Goal: Transaction & Acquisition: Purchase product/service

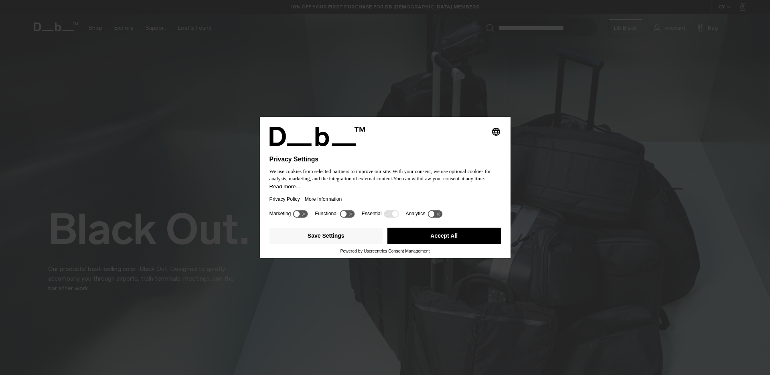
click at [353, 197] on div "Privacy Policy More Information" at bounding box center [385, 199] width 231 height 18
click at [423, 240] on button "Accept All" at bounding box center [445, 235] width 114 height 16
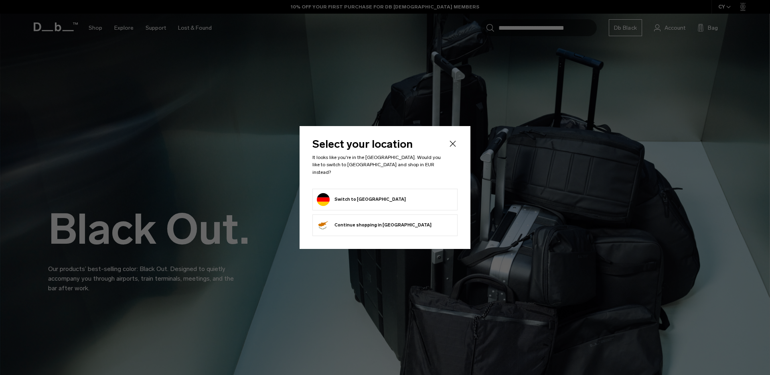
click at [383, 204] on li "Switch to Germany" at bounding box center [385, 200] width 145 height 22
click at [363, 197] on button "Switch to Germany" at bounding box center [361, 199] width 89 height 13
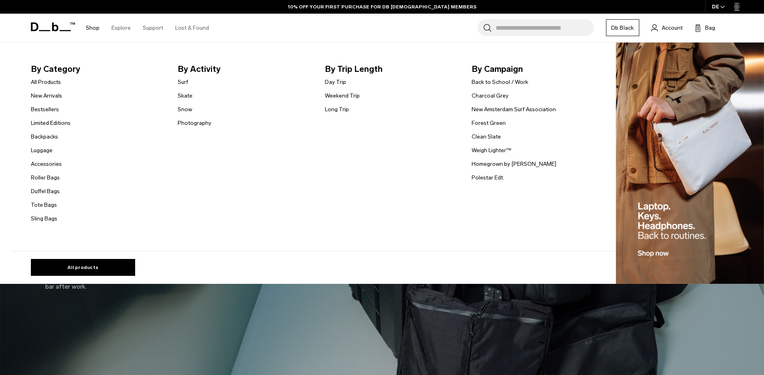
click at [92, 28] on link "Shop" at bounding box center [93, 28] width 14 height 28
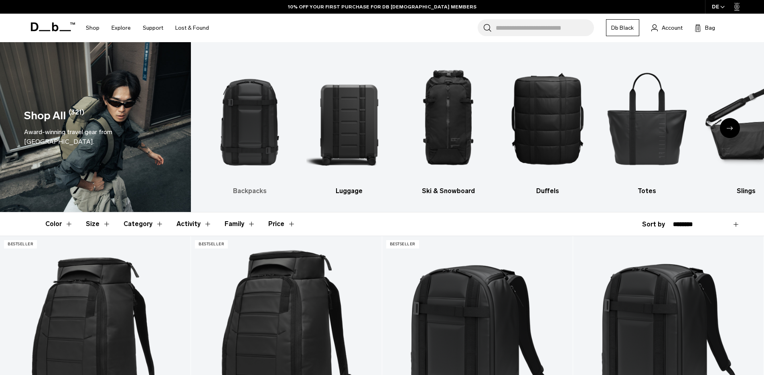
click at [259, 150] on img "1 / 10" at bounding box center [249, 118] width 85 height 128
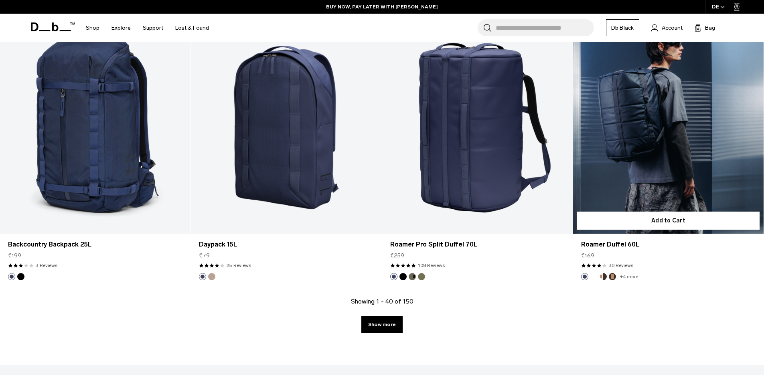
scroll to position [2634, 0]
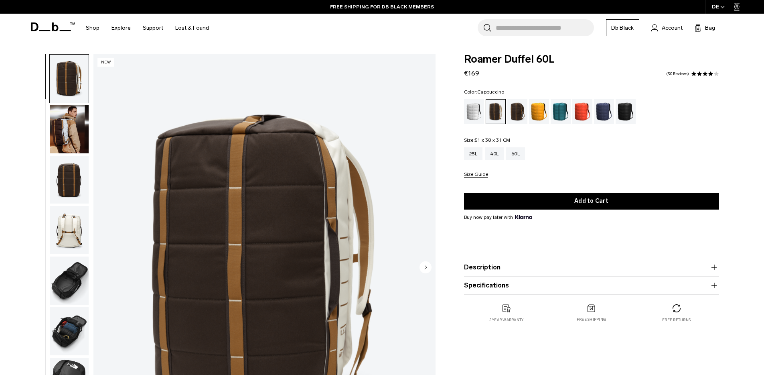
scroll to position [15, 0]
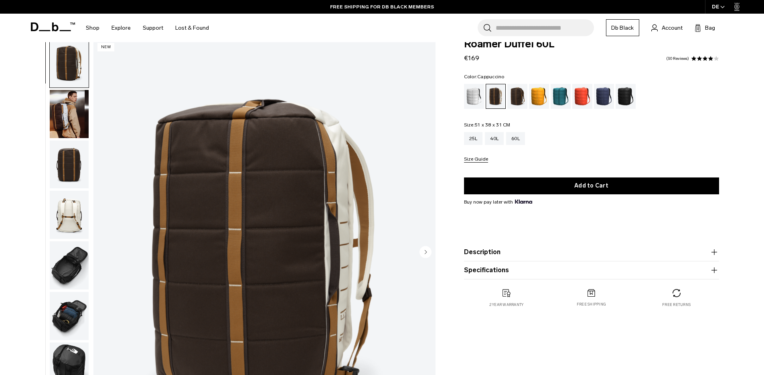
click at [62, 176] on img "button" at bounding box center [69, 164] width 39 height 48
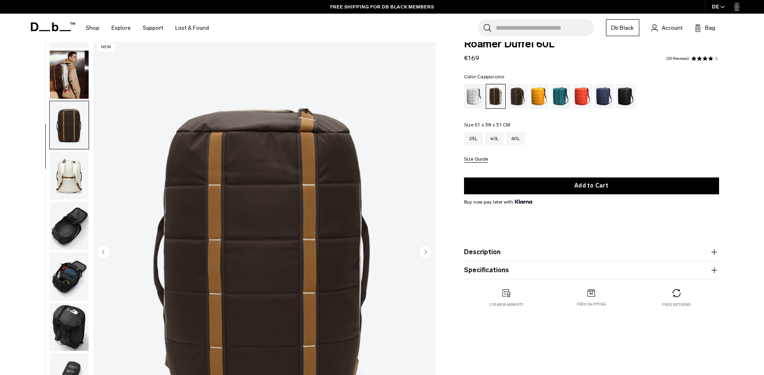
scroll to position [76, 0]
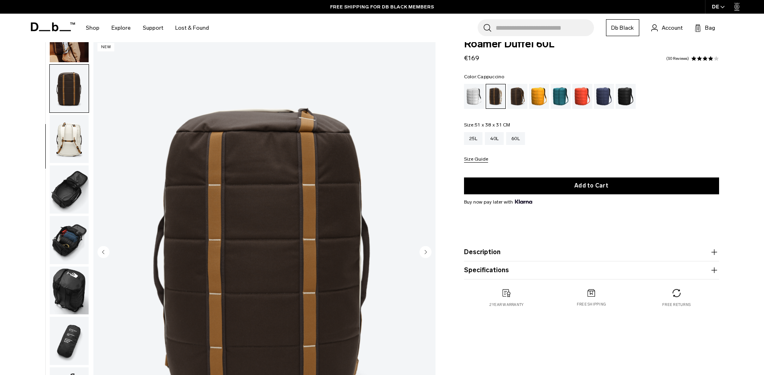
click at [72, 149] on img "button" at bounding box center [69, 139] width 39 height 48
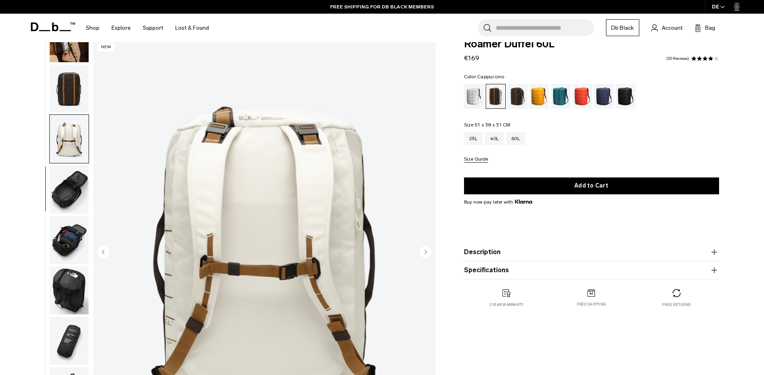
click at [69, 178] on img "button" at bounding box center [69, 189] width 39 height 48
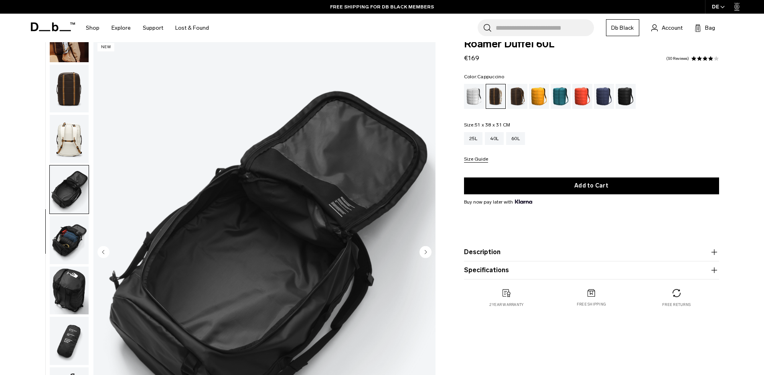
scroll to position [39, 0]
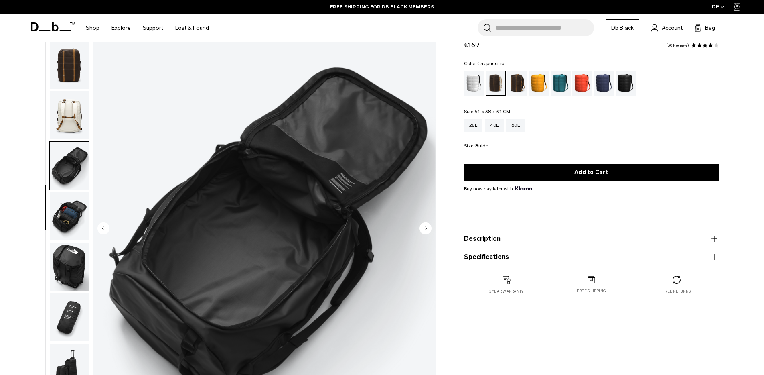
click at [71, 197] on img "button" at bounding box center [69, 216] width 39 height 48
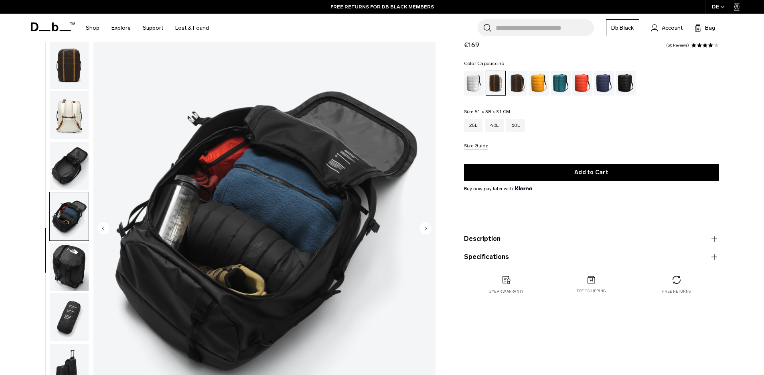
click at [76, 260] on img "button" at bounding box center [69, 267] width 39 height 48
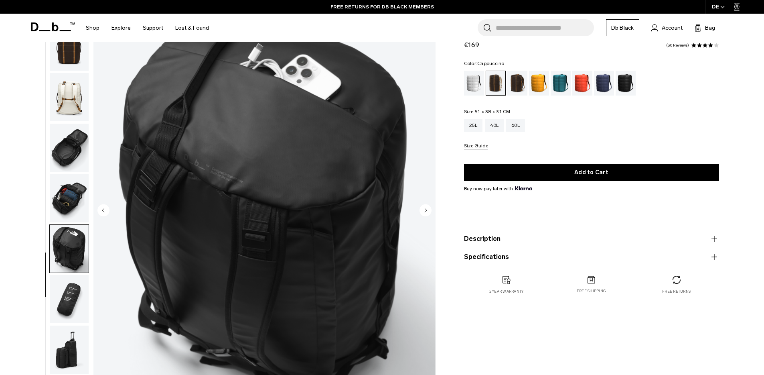
scroll to position [72, 0]
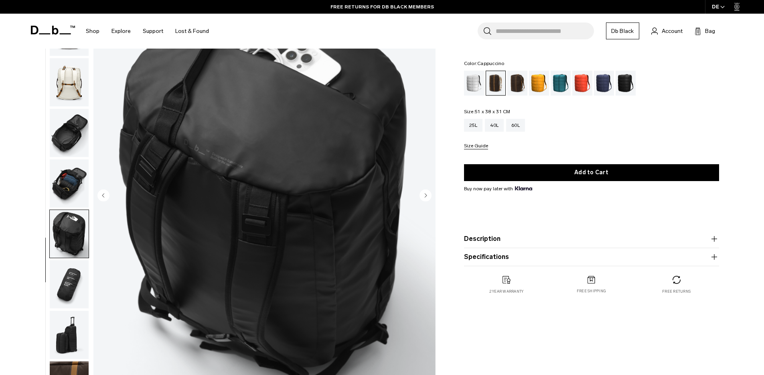
click at [67, 283] on img "button" at bounding box center [69, 284] width 39 height 48
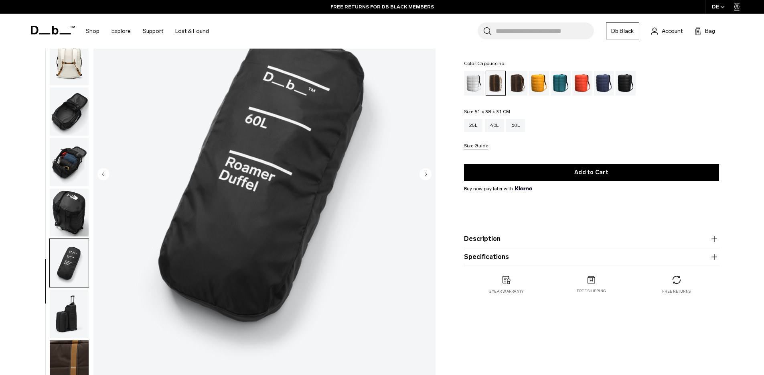
scroll to position [120, 0]
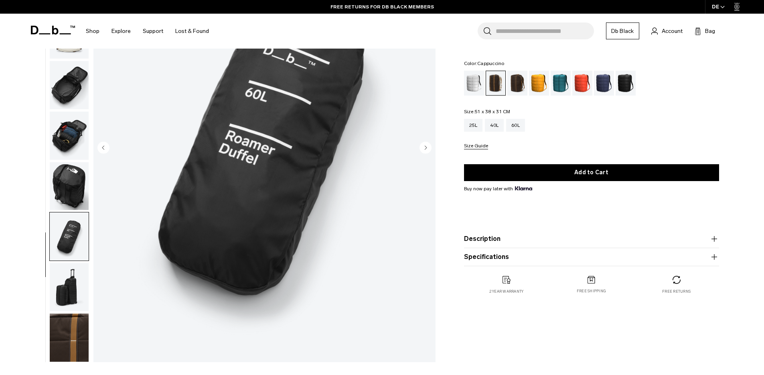
click at [68, 288] on img "button" at bounding box center [69, 287] width 39 height 48
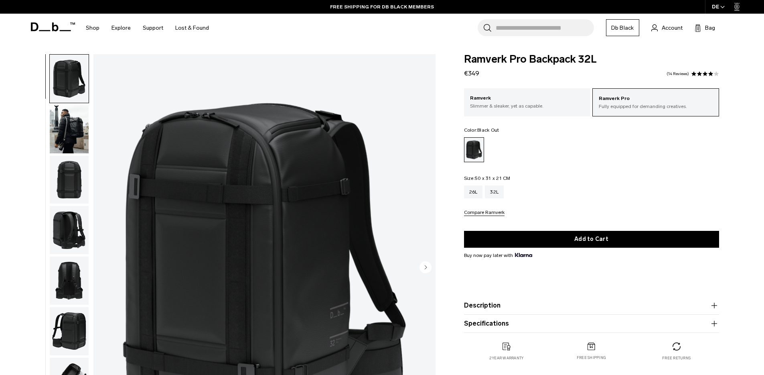
click at [67, 154] on ul at bounding box center [69, 267] width 40 height 427
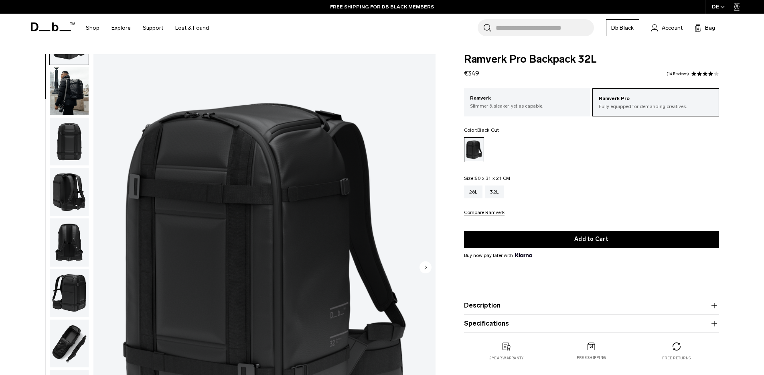
click at [71, 148] on img "button" at bounding box center [69, 142] width 39 height 48
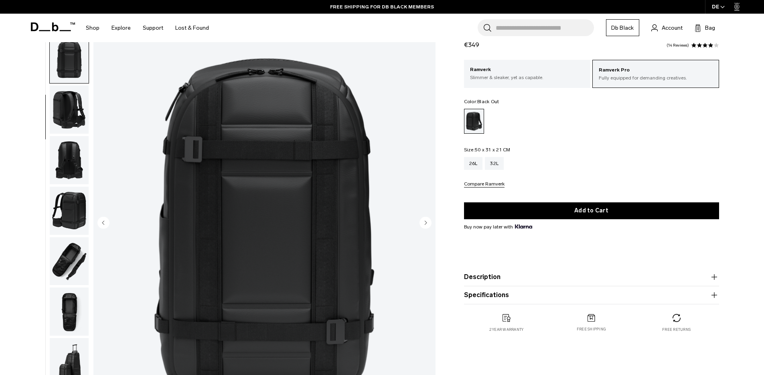
scroll to position [164, 0]
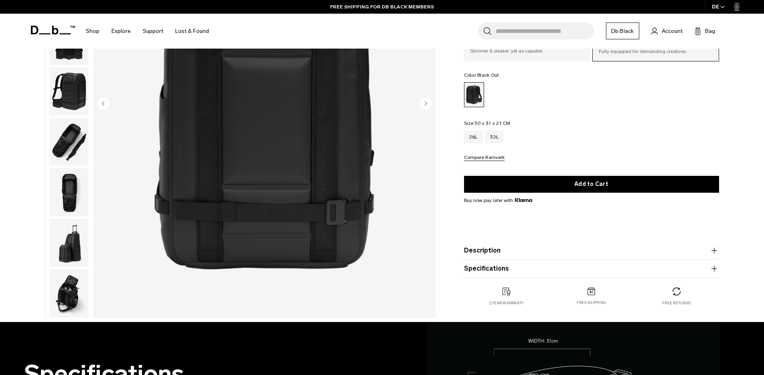
click at [73, 126] on img "button" at bounding box center [69, 142] width 39 height 48
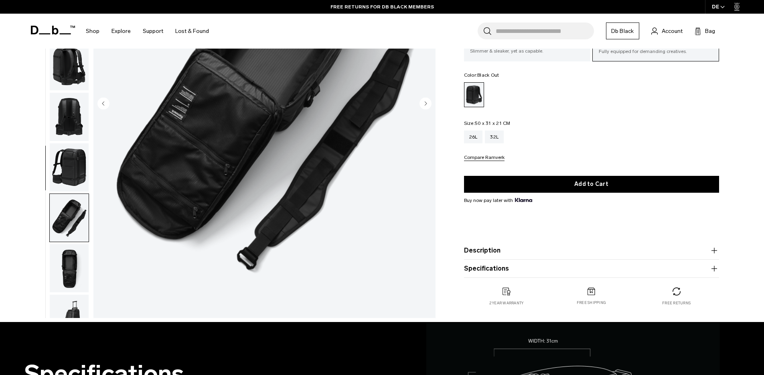
scroll to position [37, 0]
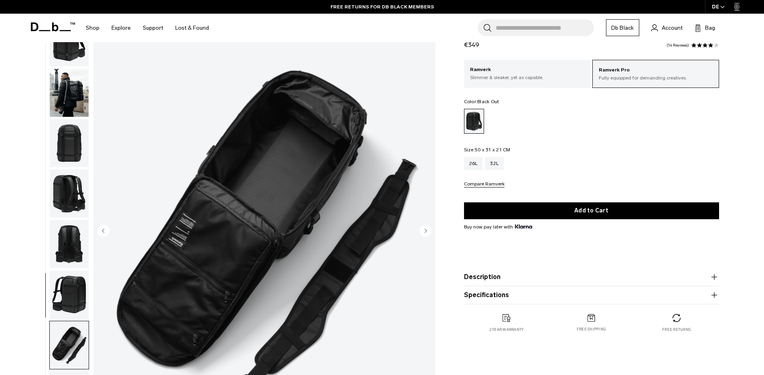
click at [423, 226] on circle "Next slide" at bounding box center [426, 230] width 12 height 12
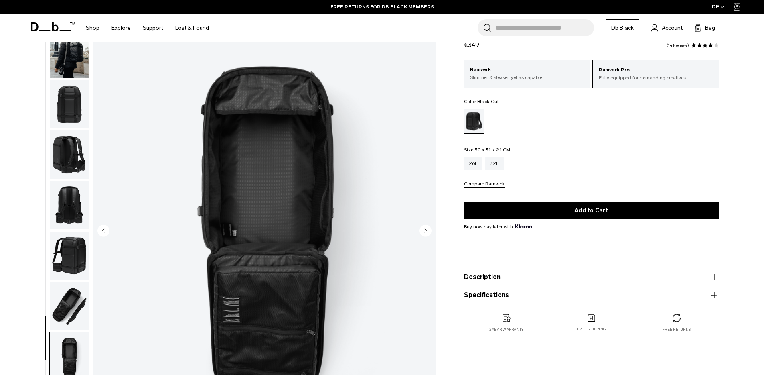
scroll to position [76, 0]
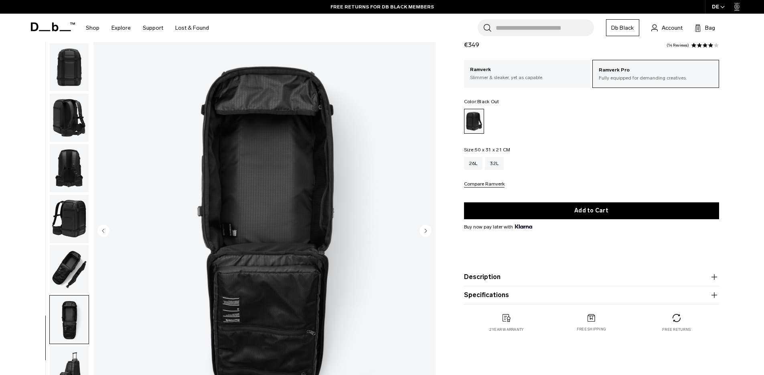
click at [425, 229] on icon "Next slide" at bounding box center [426, 231] width 2 height 4
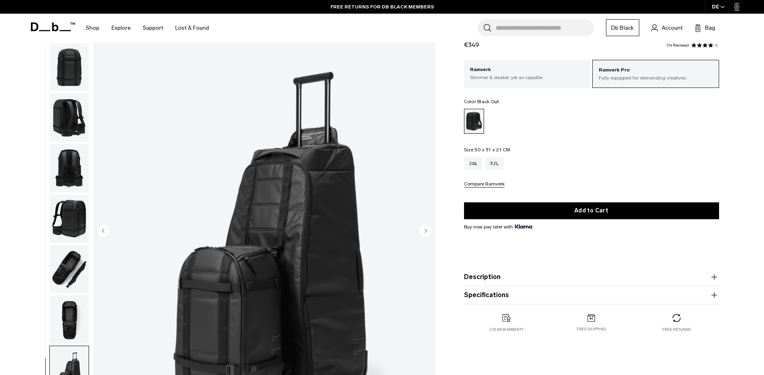
click at [425, 229] on icon "Next slide" at bounding box center [426, 231] width 2 height 4
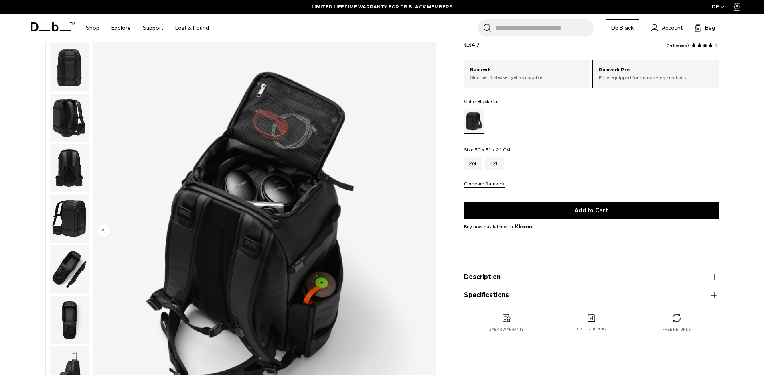
click at [425, 229] on img "10 / 10" at bounding box center [264, 231] width 342 height 427
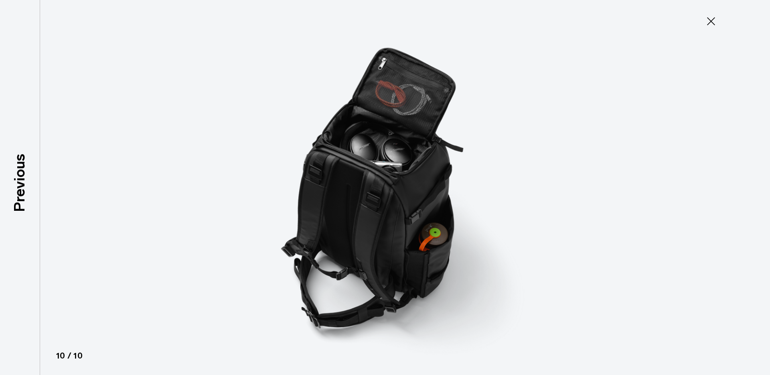
click at [716, 23] on icon at bounding box center [711, 21] width 13 height 13
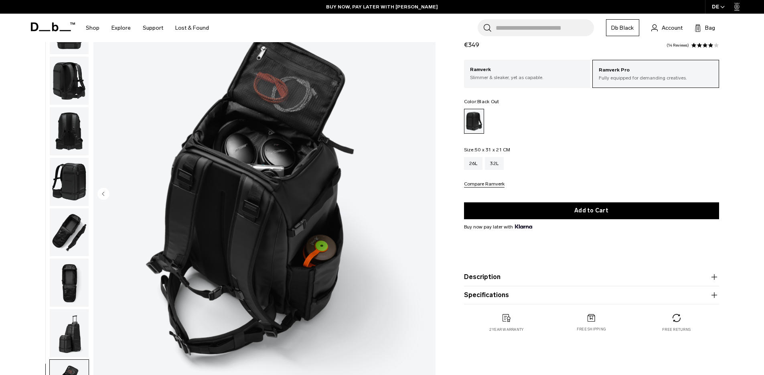
scroll to position [30, 0]
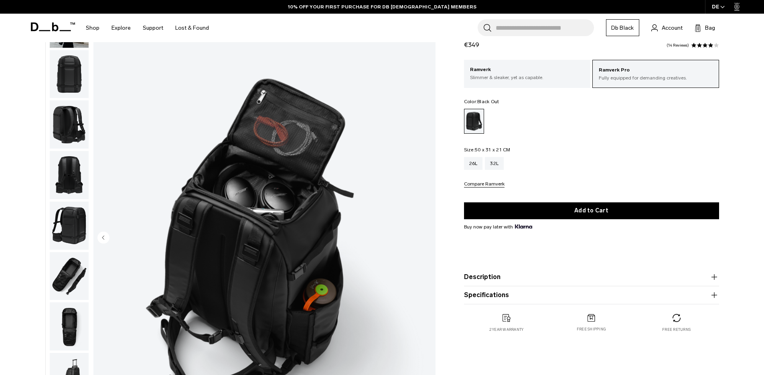
click at [64, 262] on img "button" at bounding box center [69, 276] width 39 height 48
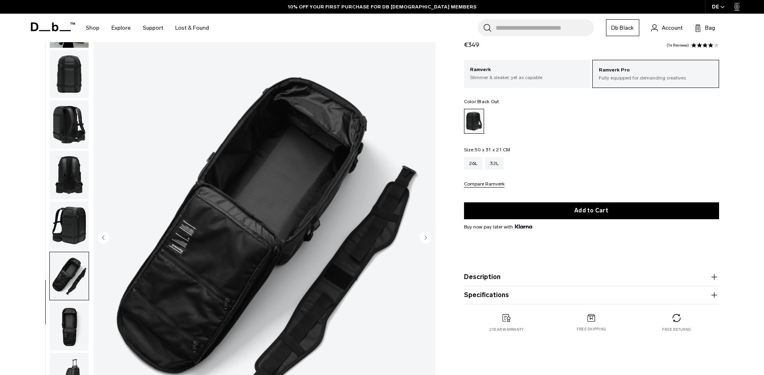
click at [73, 235] on img "button" at bounding box center [69, 225] width 39 height 48
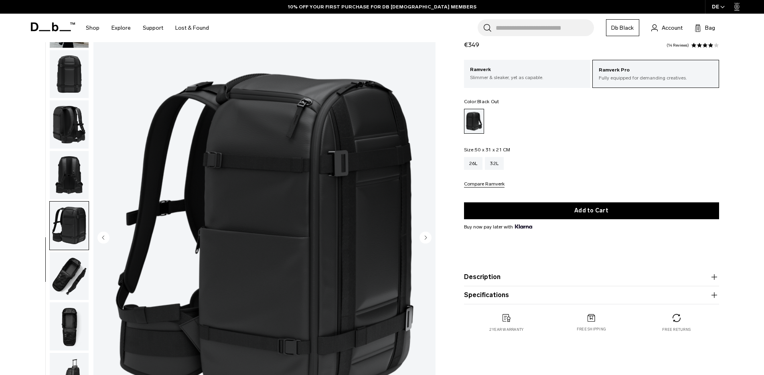
click at [82, 274] on img "button" at bounding box center [69, 276] width 39 height 48
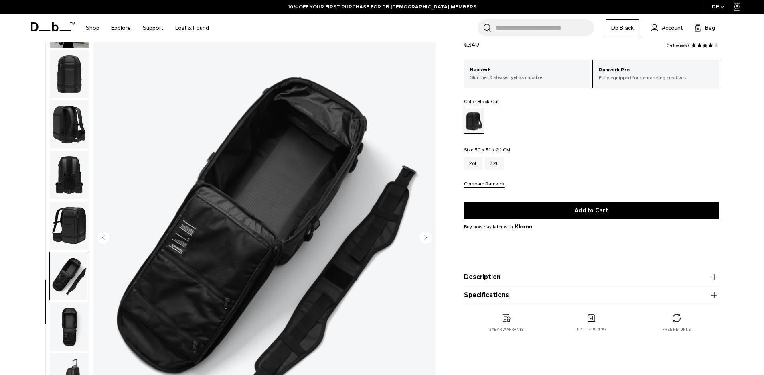
click at [73, 231] on img "button" at bounding box center [69, 225] width 39 height 48
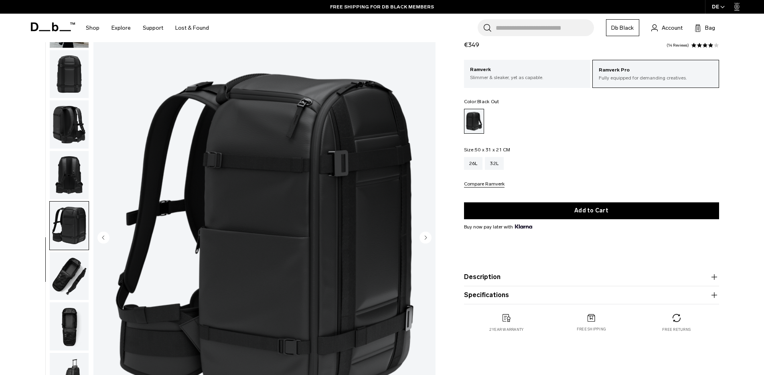
click at [69, 188] on img "button" at bounding box center [69, 175] width 39 height 48
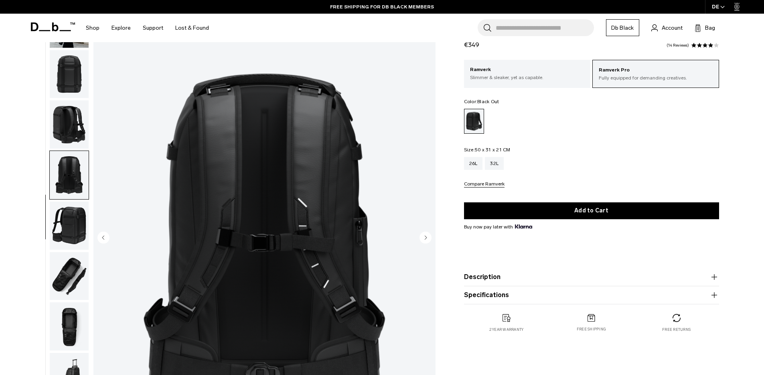
click at [61, 131] on img "button" at bounding box center [69, 124] width 39 height 48
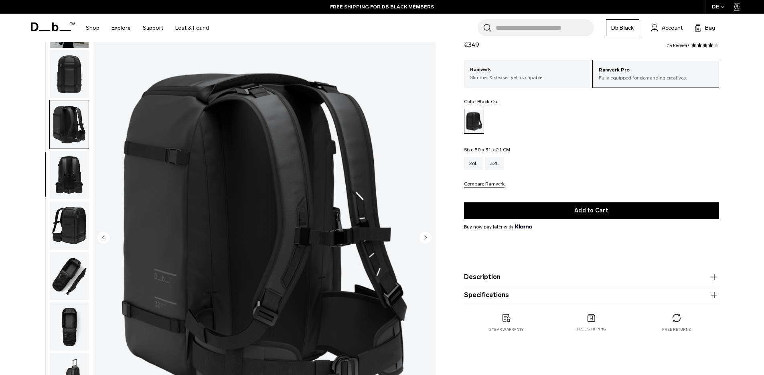
scroll to position [0, 0]
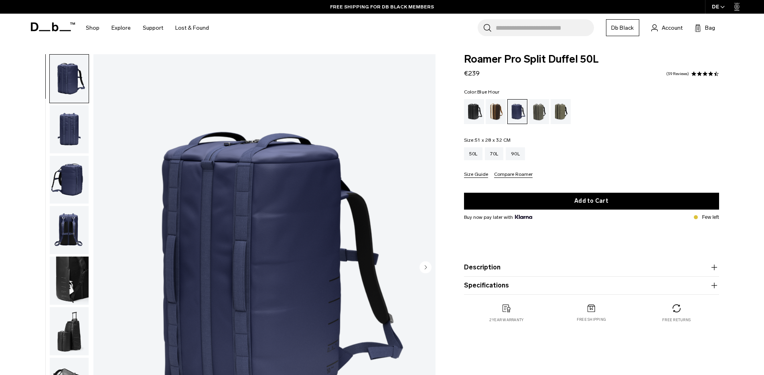
click at [74, 236] on img "button" at bounding box center [69, 230] width 39 height 48
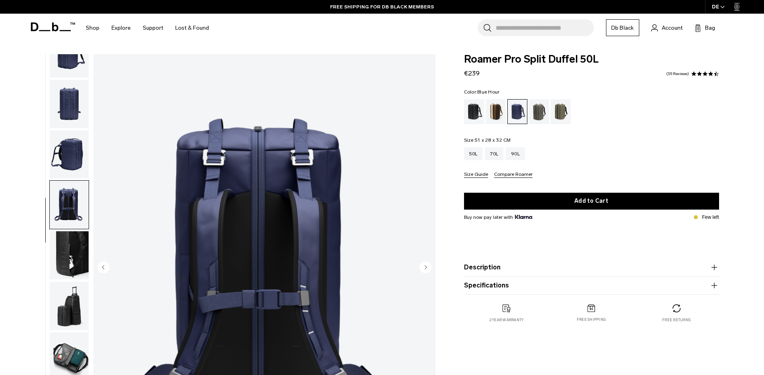
scroll to position [44, 0]
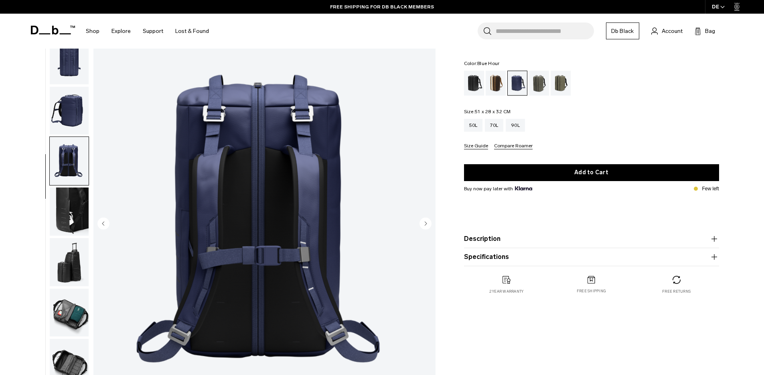
click at [75, 227] on img "button" at bounding box center [69, 211] width 39 height 48
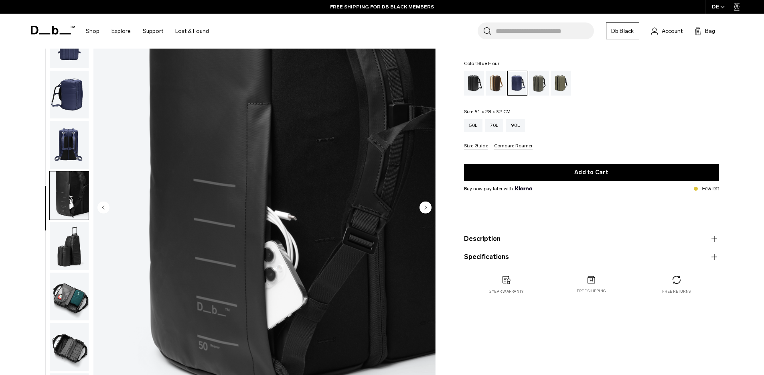
scroll to position [73, 0]
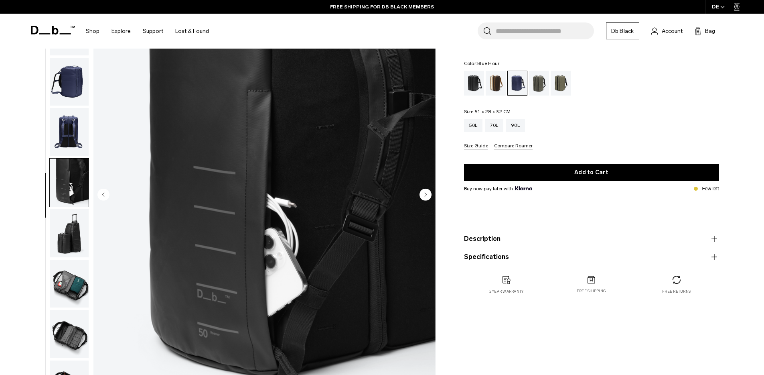
click at [69, 223] on img "button" at bounding box center [69, 233] width 39 height 48
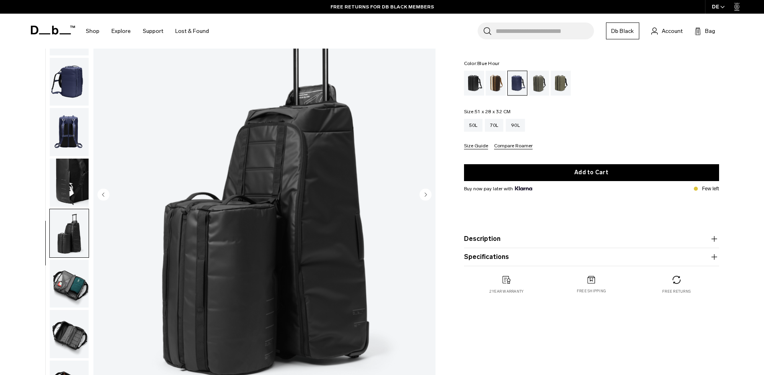
click at [69, 279] on img "button" at bounding box center [69, 284] width 39 height 48
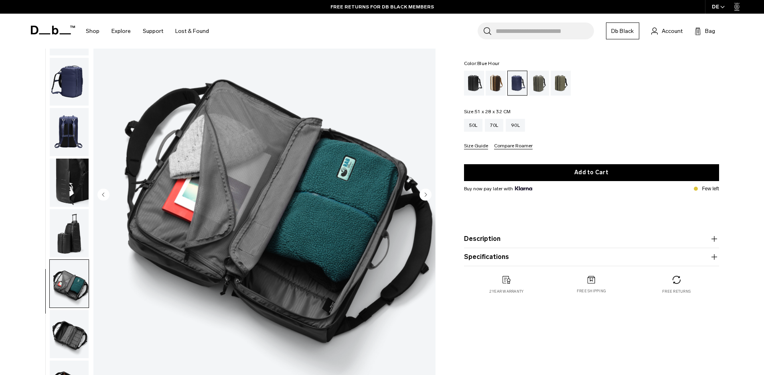
click at [70, 325] on img "button" at bounding box center [69, 334] width 39 height 48
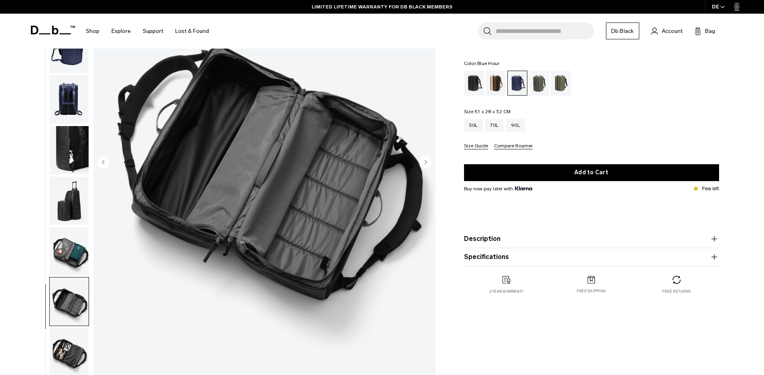
scroll to position [136, 0]
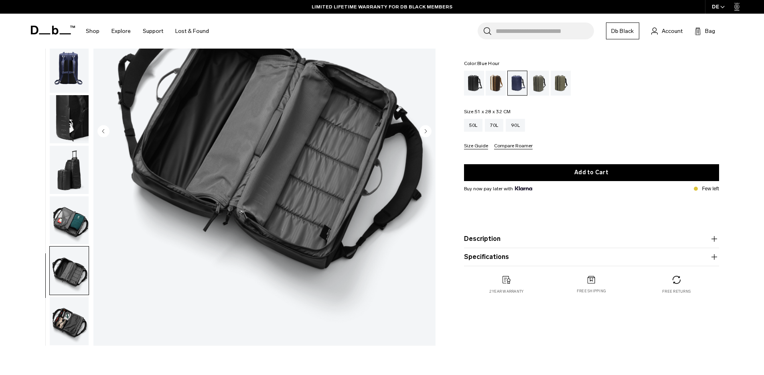
click at [71, 312] on img "button" at bounding box center [69, 321] width 39 height 48
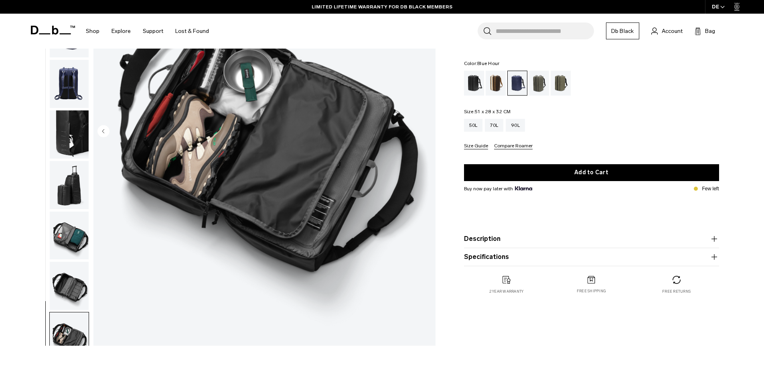
scroll to position [0, 0]
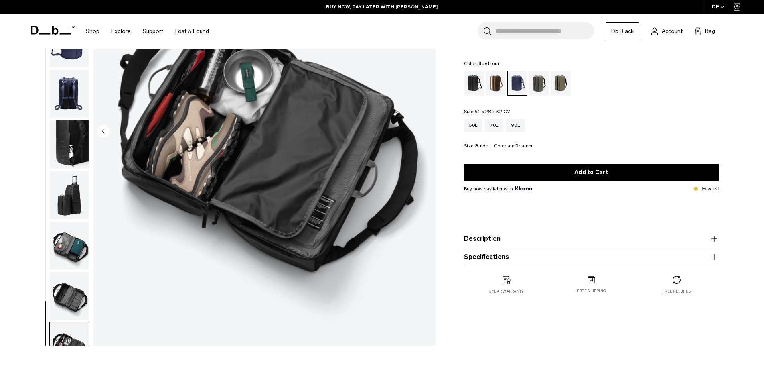
click at [80, 146] on img "button" at bounding box center [69, 144] width 39 height 48
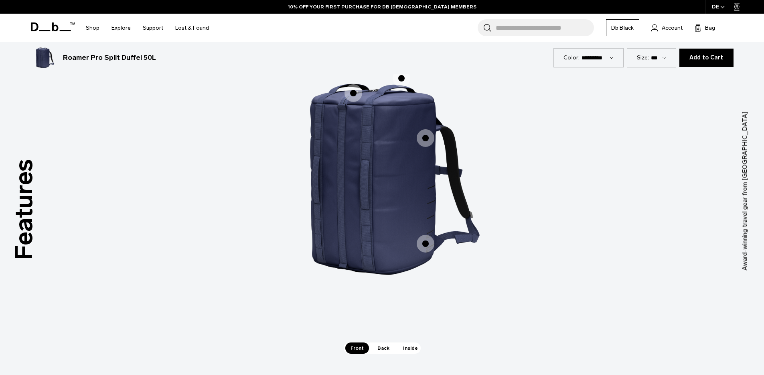
scroll to position [1105, 0]
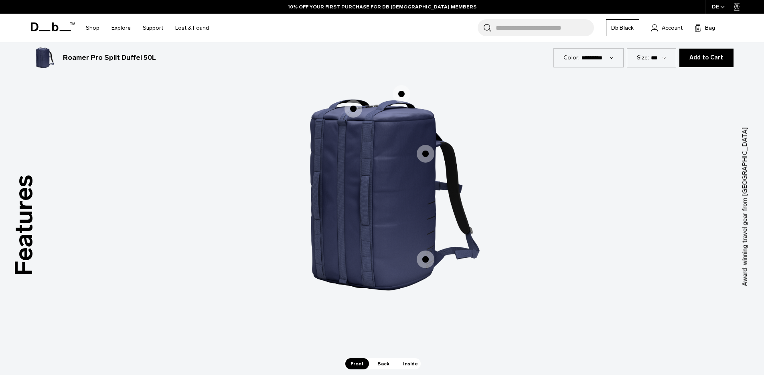
click at [353, 106] on span "1 / 3" at bounding box center [354, 109] width 18 height 18
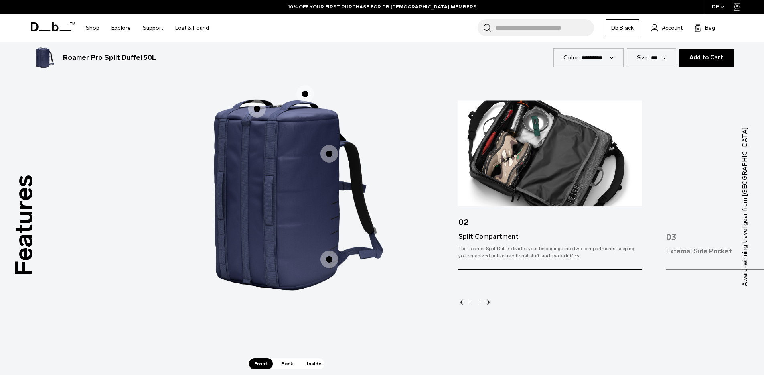
click at [326, 150] on span "1 / 3" at bounding box center [330, 154] width 18 height 18
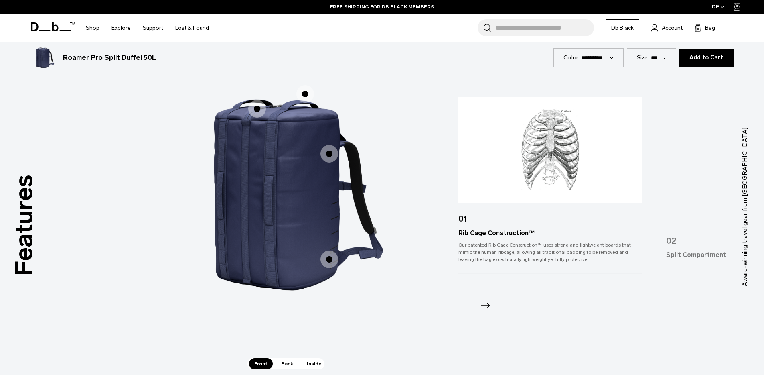
click at [328, 257] on span "1 / 3" at bounding box center [330, 259] width 18 height 18
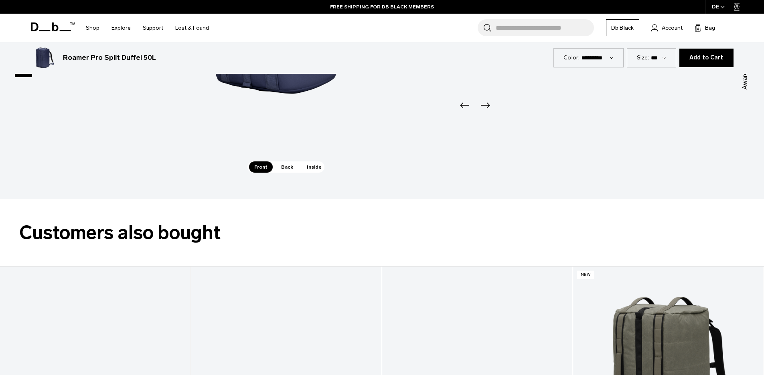
scroll to position [1343, 0]
